Goal: Check status: Check status

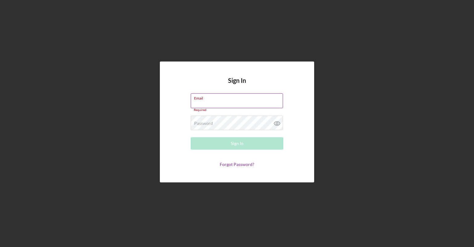
click at [228, 102] on input "Email" at bounding box center [237, 100] width 92 height 15
type input "[EMAIL_ADDRESS][DOMAIN_NAME]"
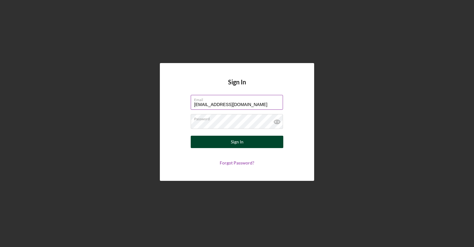
click at [235, 142] on div "Sign In" at bounding box center [237, 141] width 13 height 12
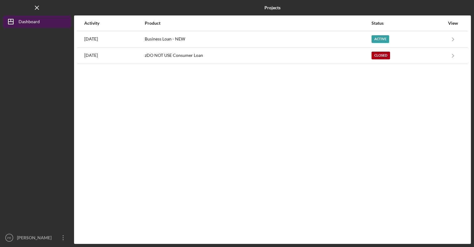
click at [36, 23] on div "Dashboard" at bounding box center [29, 22] width 21 height 14
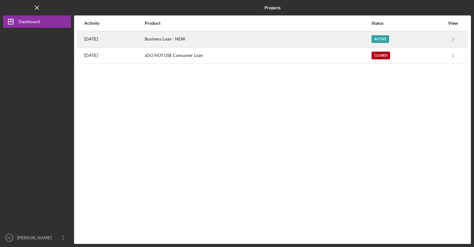
click at [194, 36] on div "Business Loan - NEW" at bounding box center [258, 38] width 226 height 15
